Goal: Task Accomplishment & Management: Complete application form

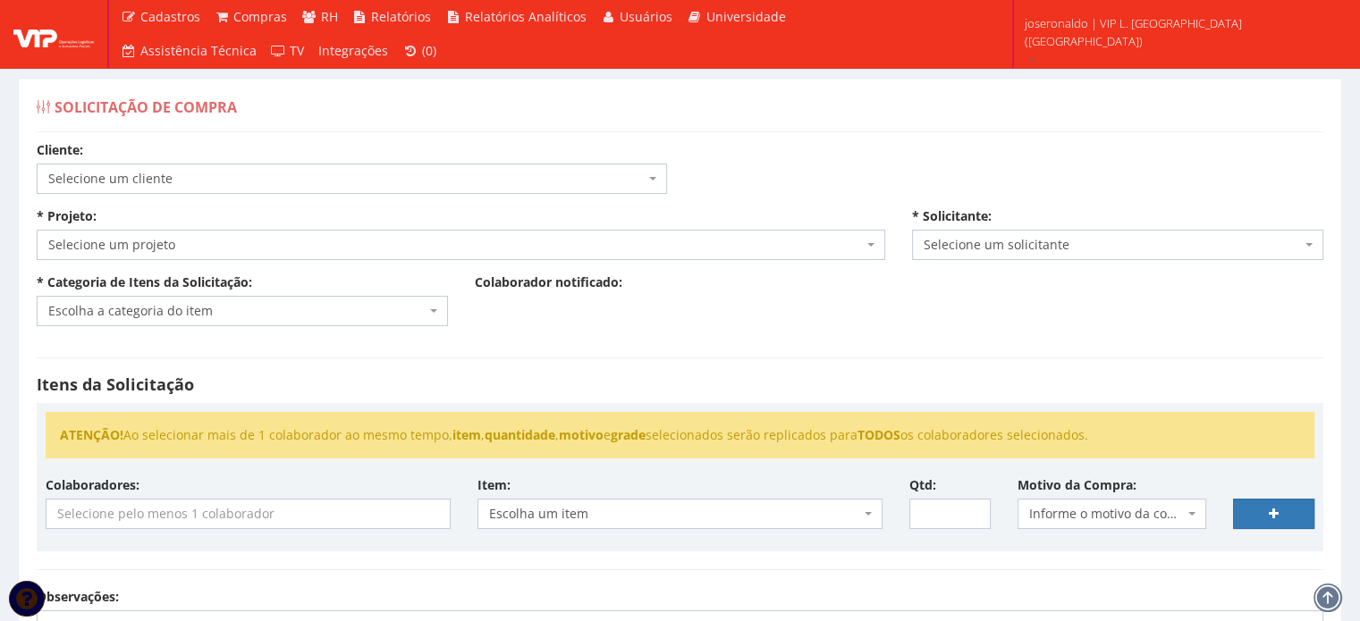
click at [125, 170] on span "Selecione um cliente" at bounding box center [346, 179] width 596 height 18
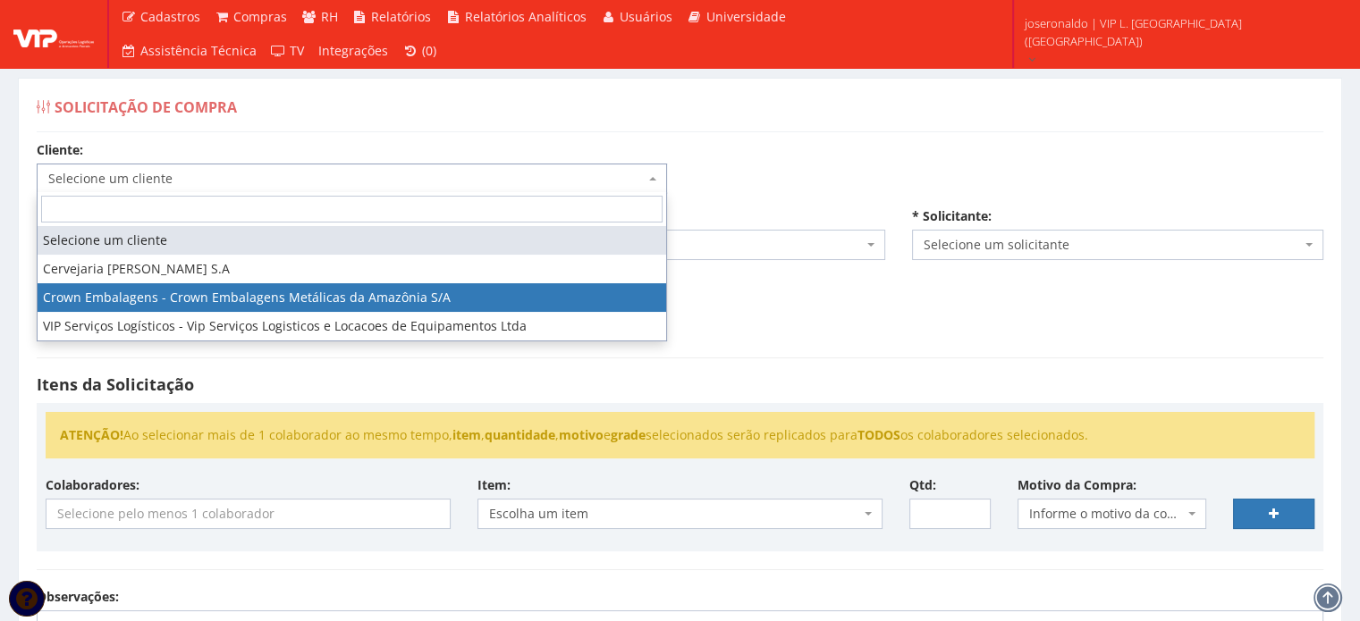
select select "23"
click at [230, 300] on span "Escolha a categoria do item" at bounding box center [242, 311] width 411 height 30
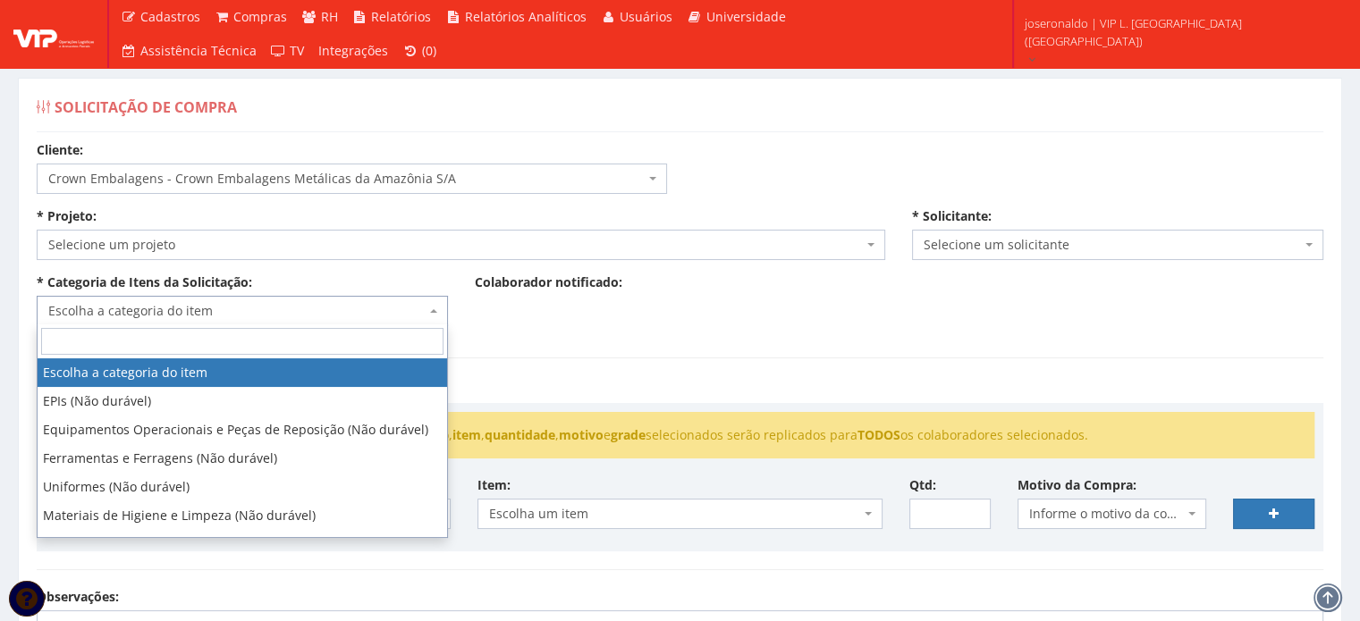
click at [122, 233] on span "Selecione um projeto" at bounding box center [461, 245] width 848 height 30
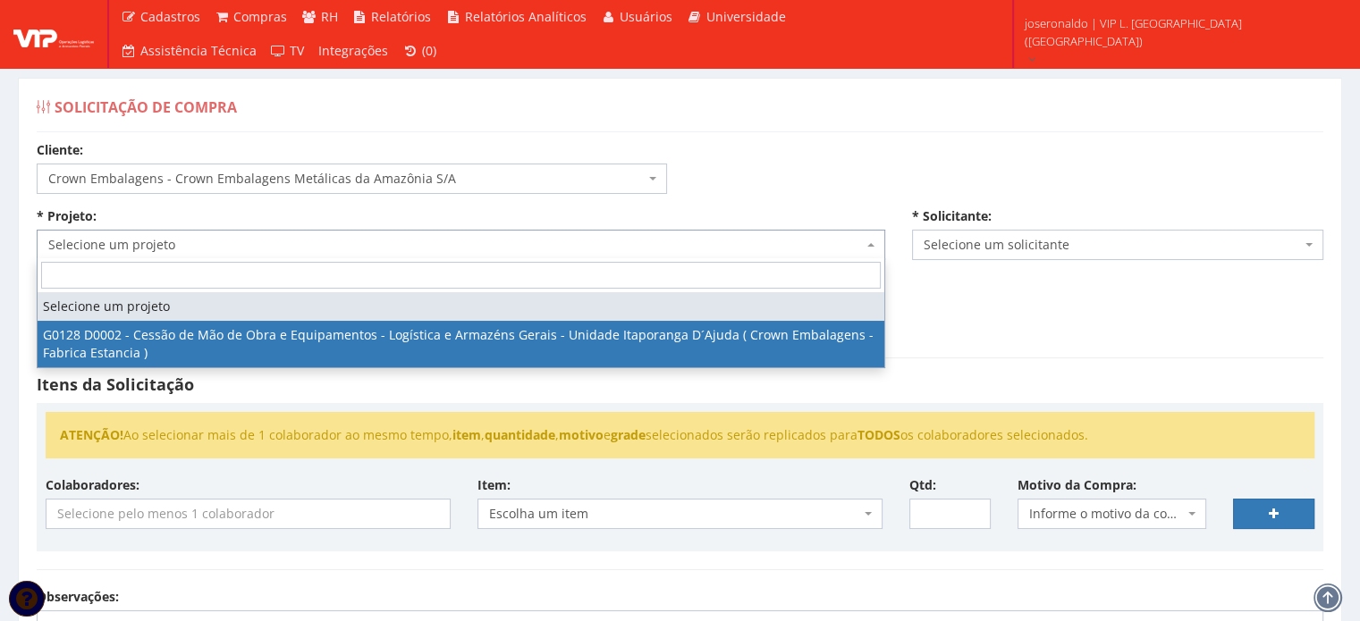
select select "128"
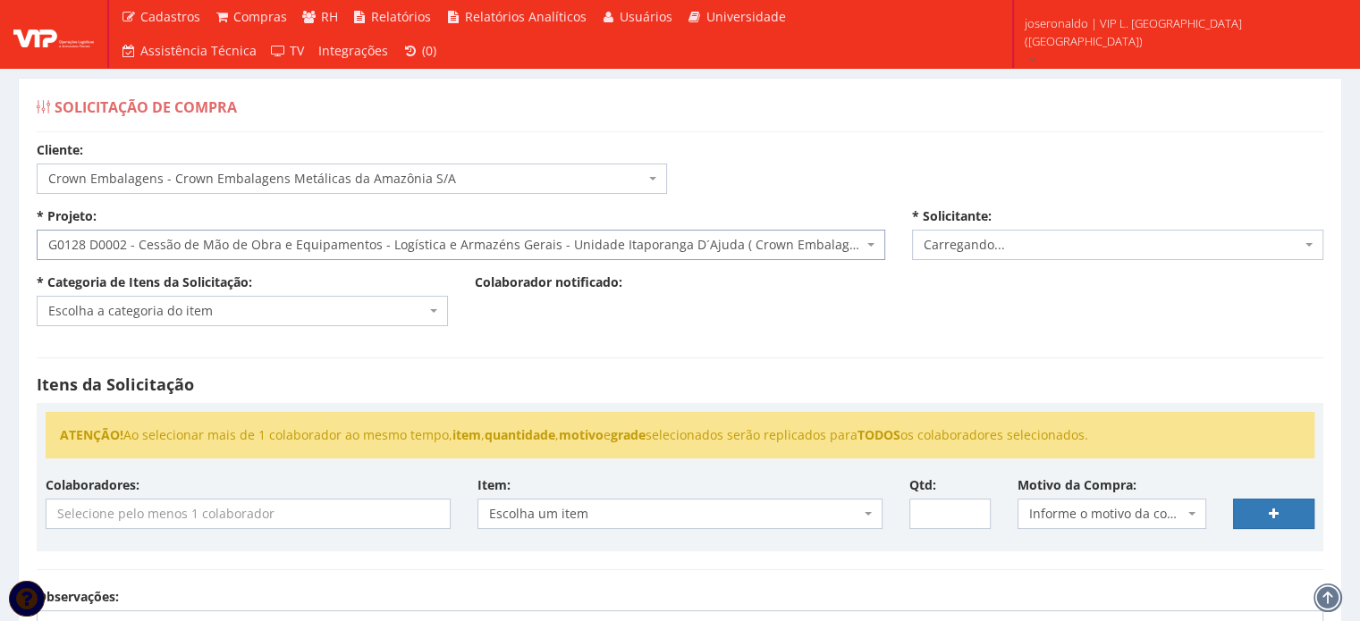
select select "1278"
click at [195, 310] on span "Escolha a categoria do item" at bounding box center [236, 311] width 377 height 18
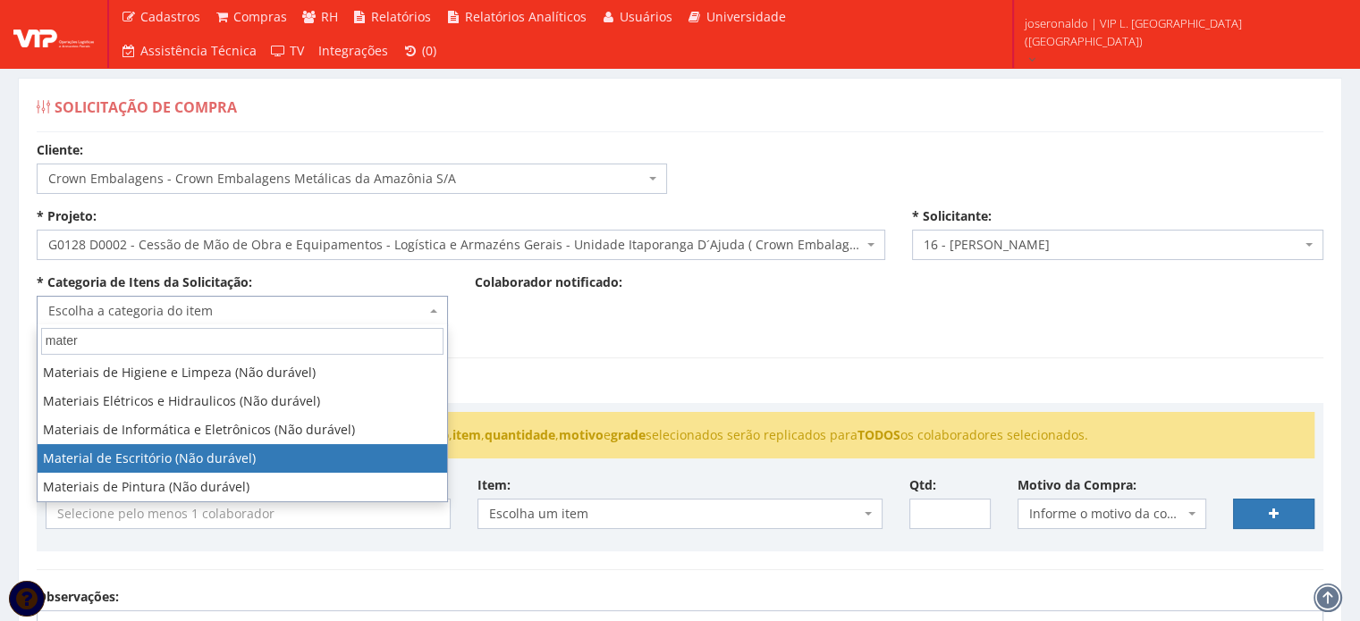
type input "mater"
select select "16"
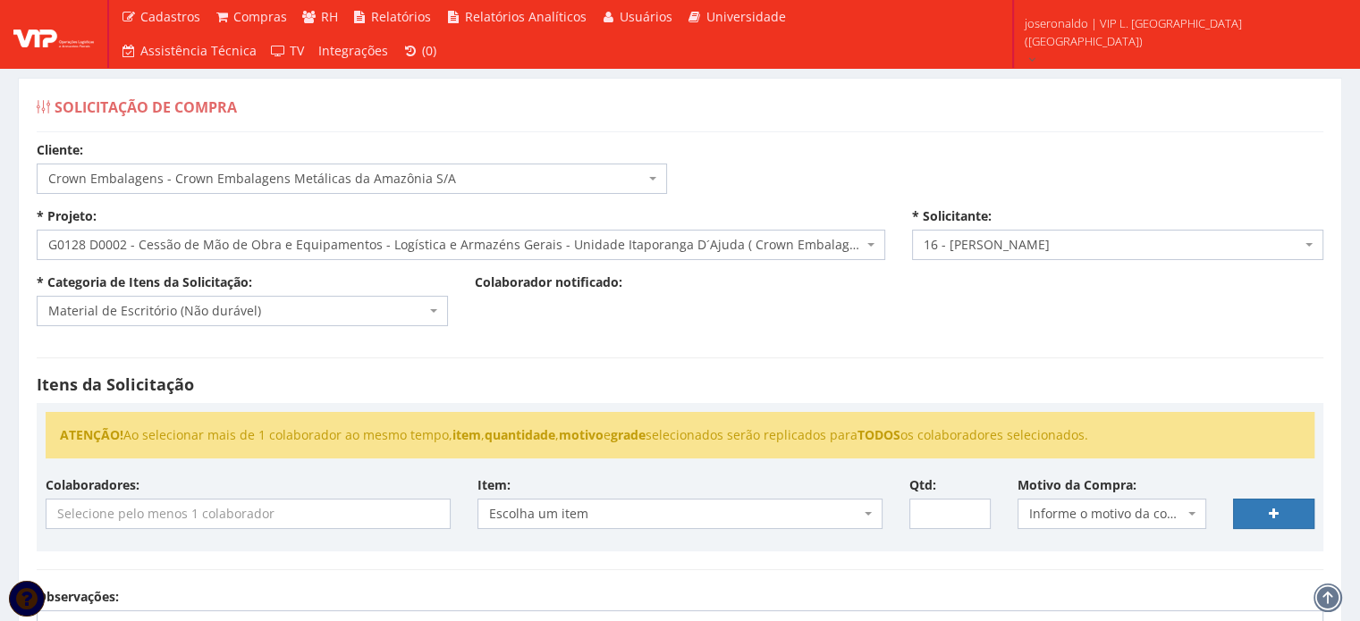
click at [765, 353] on div "Itens da Solicitação ATENÇÃO! Ao selecionar mais de 1 colaborador ao mesmo temp…" at bounding box center [679, 464] width 1313 height 249
click at [308, 518] on input "search" at bounding box center [247, 514] width 403 height 29
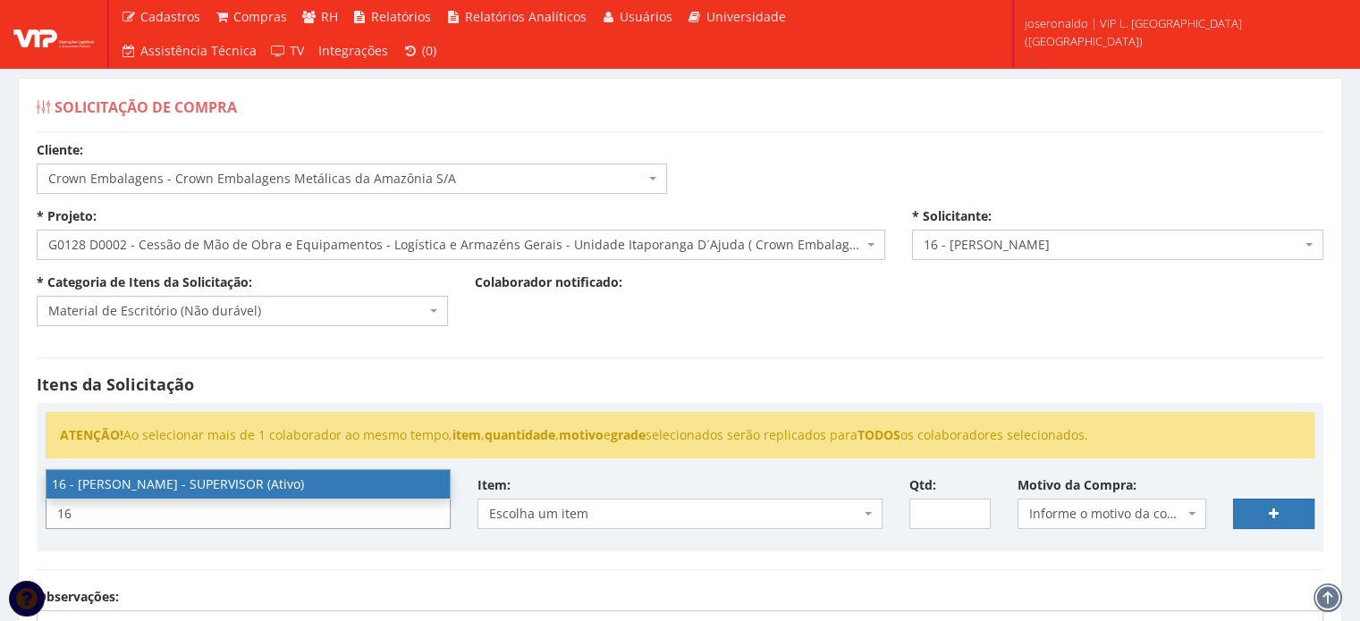
type input "16"
select select "1278"
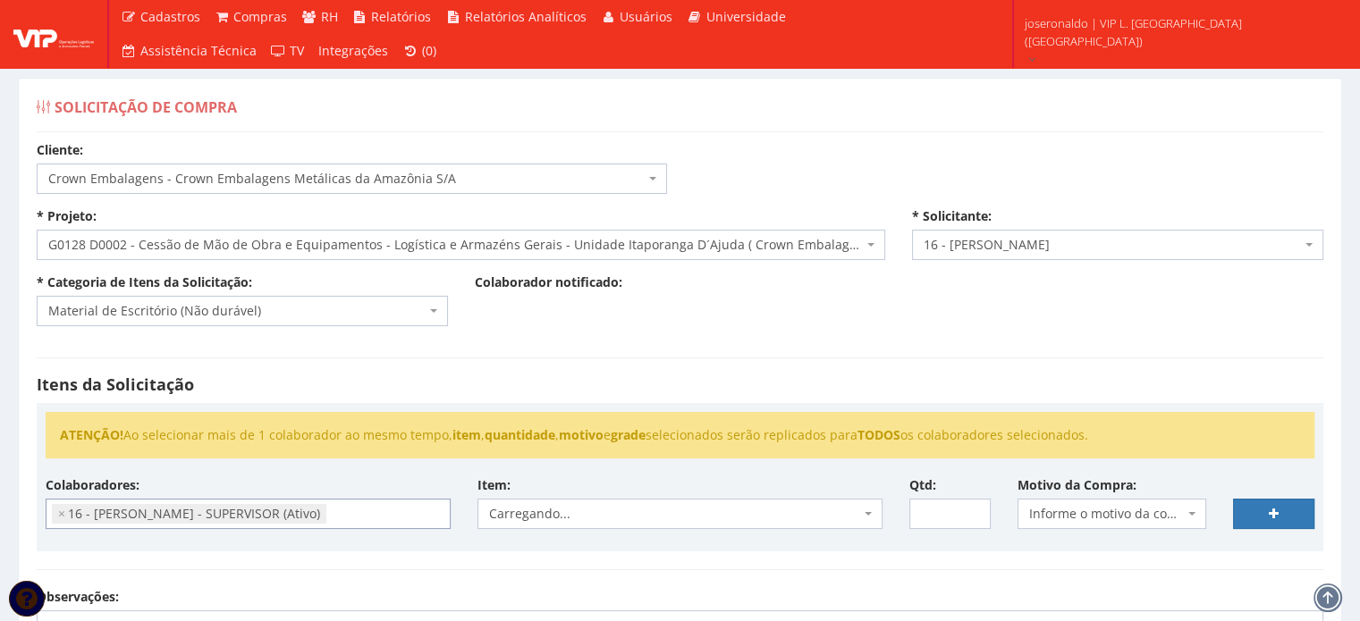
scroll to position [253, 0]
